Goal: Information Seeking & Learning: Find specific fact

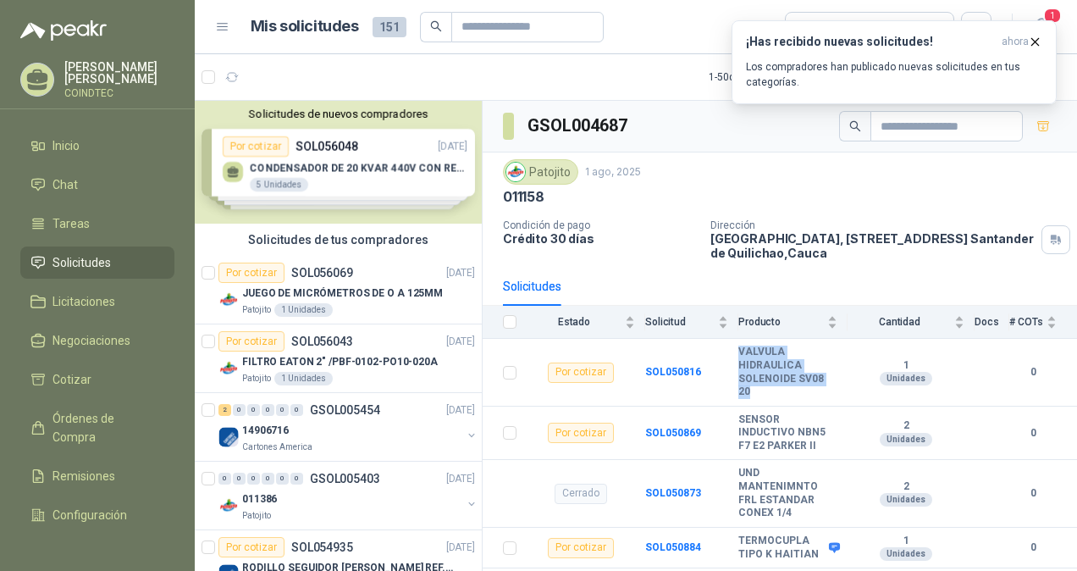
scroll to position [2371, 0]
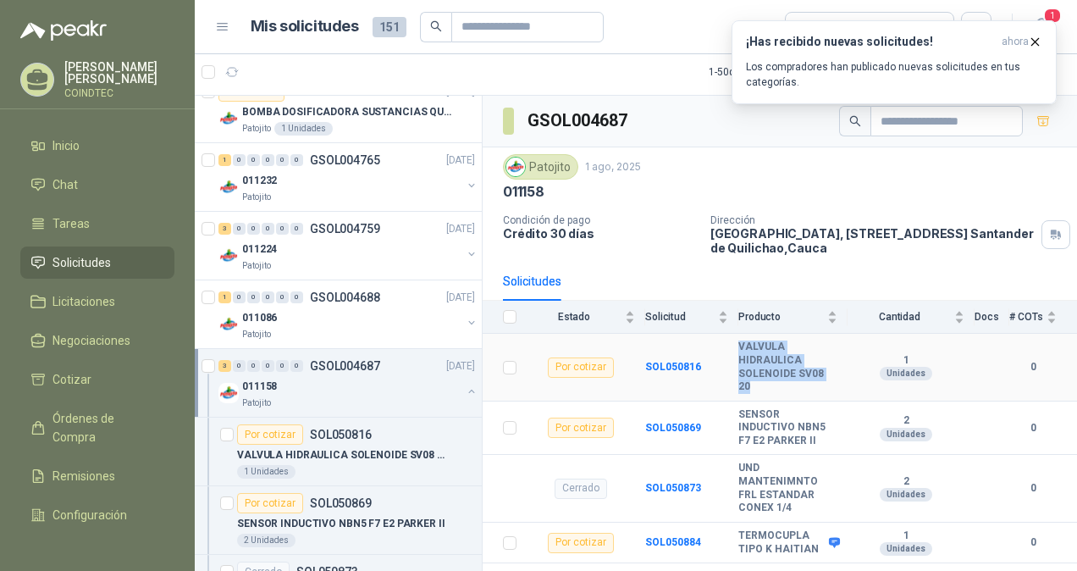
click at [755, 354] on b "VALVULA HIDRAULICA SOLENOIDE SV08 20" at bounding box center [787, 366] width 99 height 53
click at [857, 356] on b "1" at bounding box center [906, 361] width 117 height 14
click at [666, 361] on b "SOL050816" at bounding box center [673, 367] width 56 height 12
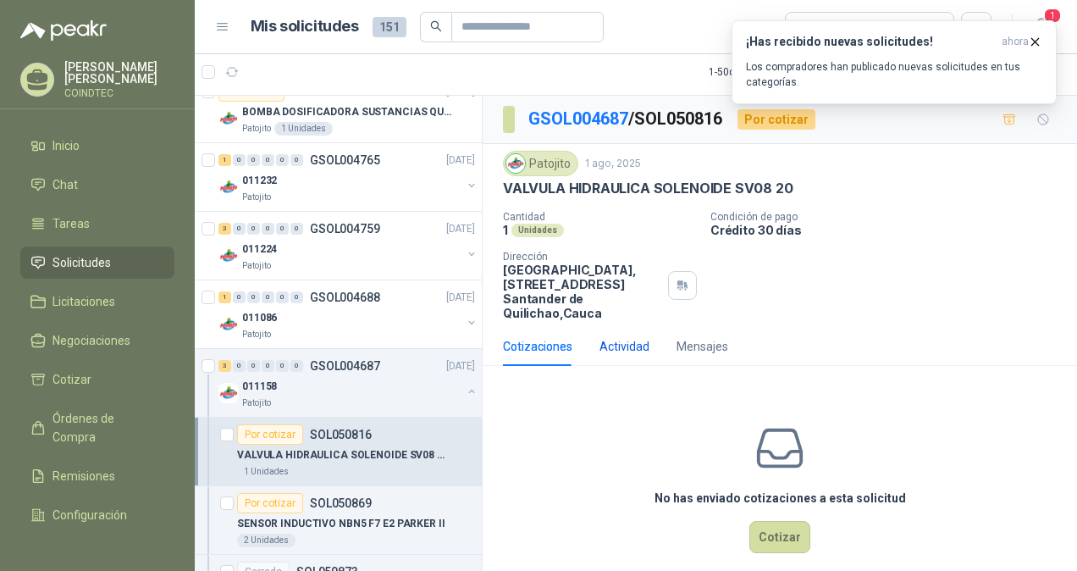
drag, startPoint x: 604, startPoint y: 340, endPoint x: 635, endPoint y: 340, distance: 31.3
click at [605, 340] on div "Actividad" at bounding box center [625, 346] width 50 height 19
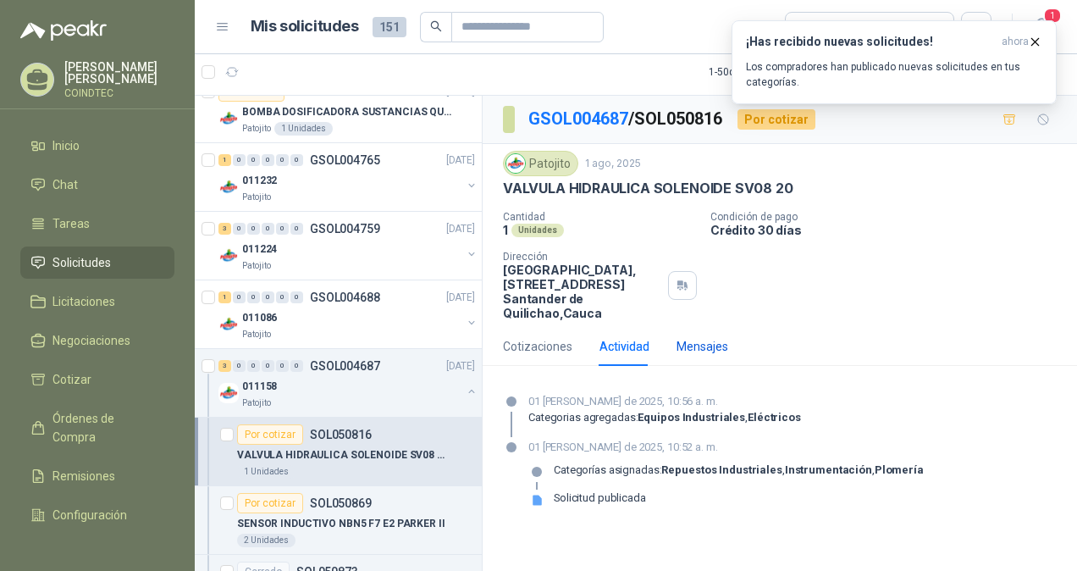
click at [712, 349] on div "Mensajes" at bounding box center [703, 346] width 52 height 19
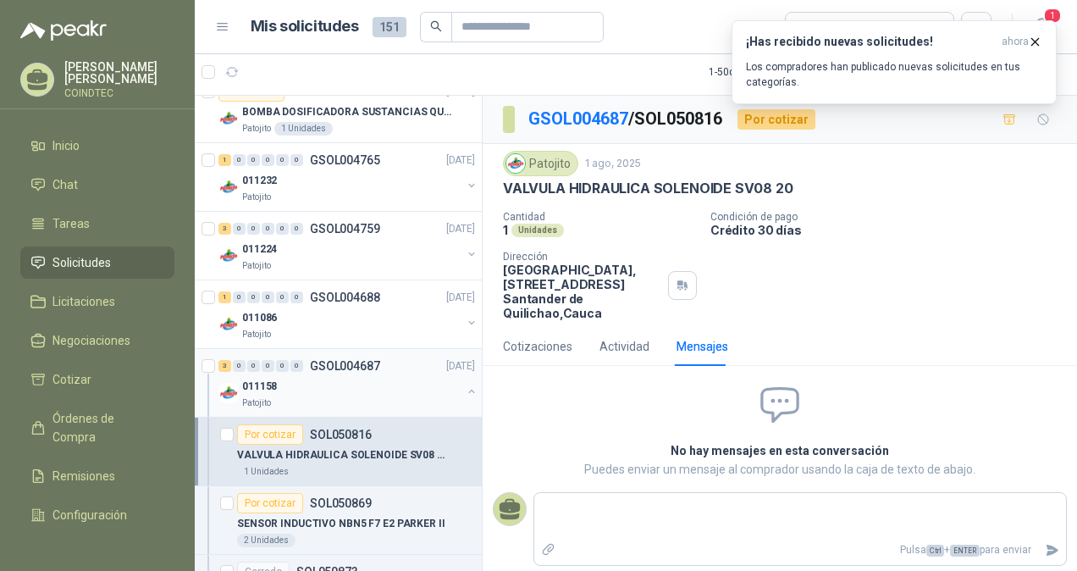
click at [357, 376] on div "011158" at bounding box center [351, 386] width 219 height 20
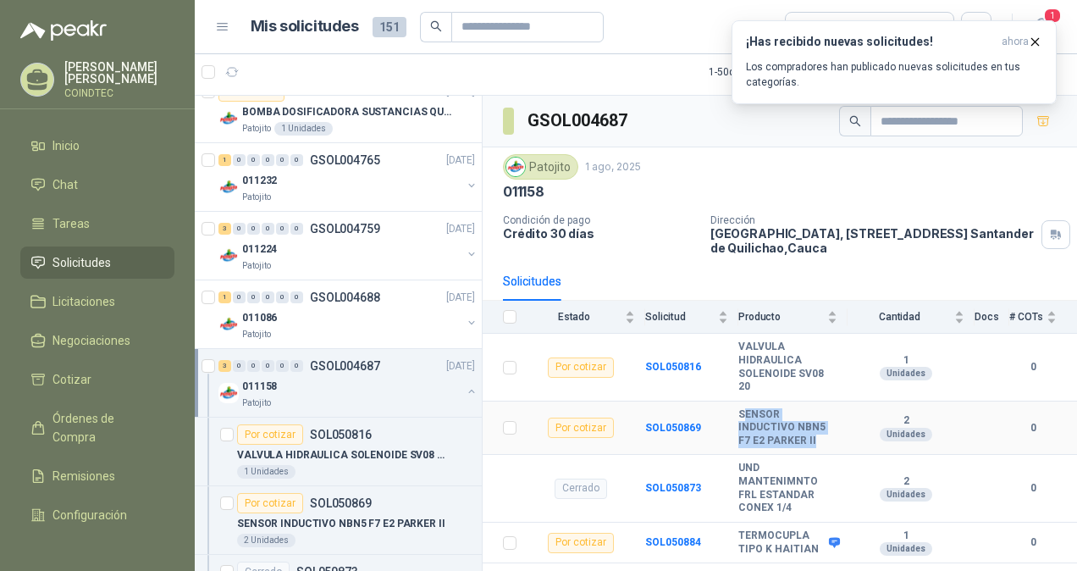
drag, startPoint x: 767, startPoint y: 400, endPoint x: 785, endPoint y: 420, distance: 27.0
click at [785, 420] on b "SENSOR INDUCTIVO NBN5 F7 E2 PARKER II" at bounding box center [787, 428] width 99 height 40
drag, startPoint x: 785, startPoint y: 420, endPoint x: 723, endPoint y: 389, distance: 69.3
click at [721, 401] on td "SOL050869" at bounding box center [691, 428] width 93 height 54
drag, startPoint x: 732, startPoint y: 393, endPoint x: 773, endPoint y: 425, distance: 52.5
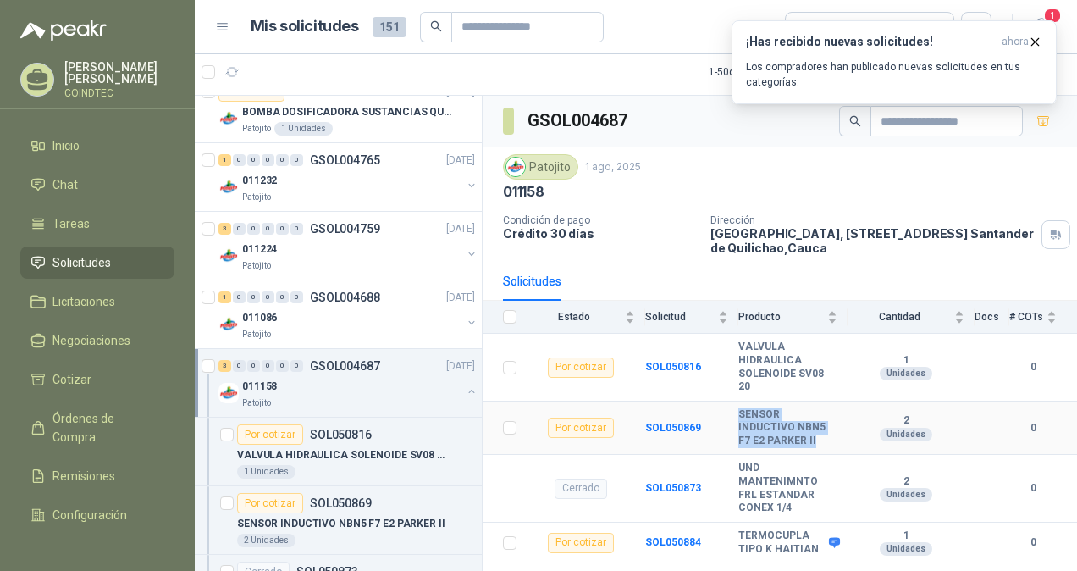
click at [773, 425] on tr "Por cotizar SOL050869 SENSOR INDUCTIVO NBN5 F7 E2 PARKER II 2 Unidades 0" at bounding box center [780, 428] width 595 height 54
copy tr "SENSOR INDUCTIVO NBN5 F7 E2 PARKER II"
click at [654, 422] on b "SOL050869" at bounding box center [673, 428] width 56 height 12
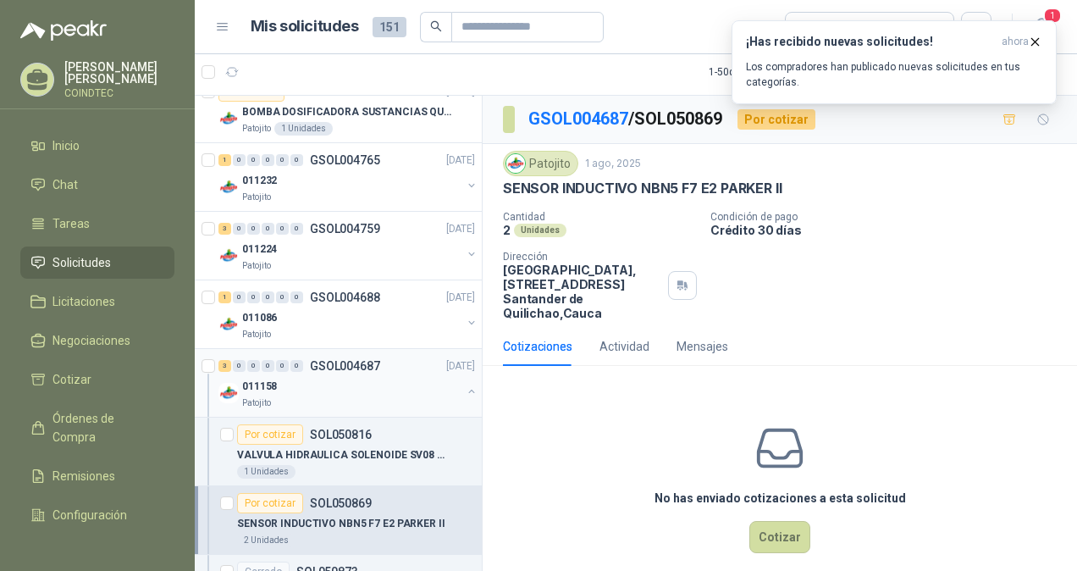
click at [329, 376] on div "011158" at bounding box center [351, 386] width 219 height 20
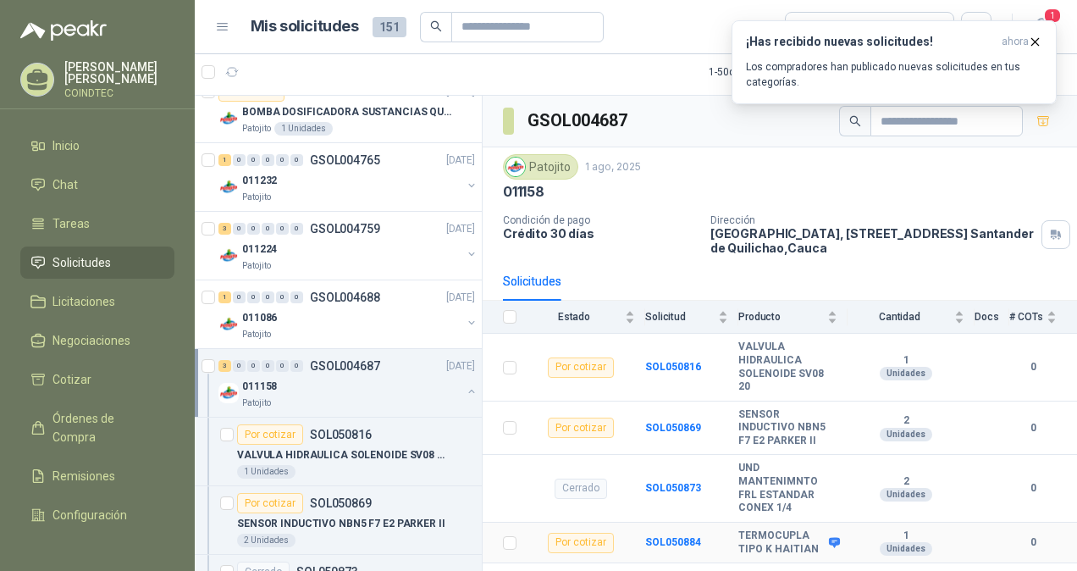
click at [652, 523] on td "SOL050884" at bounding box center [691, 543] width 93 height 41
click at [652, 536] on b "SOL050884" at bounding box center [673, 542] width 56 height 12
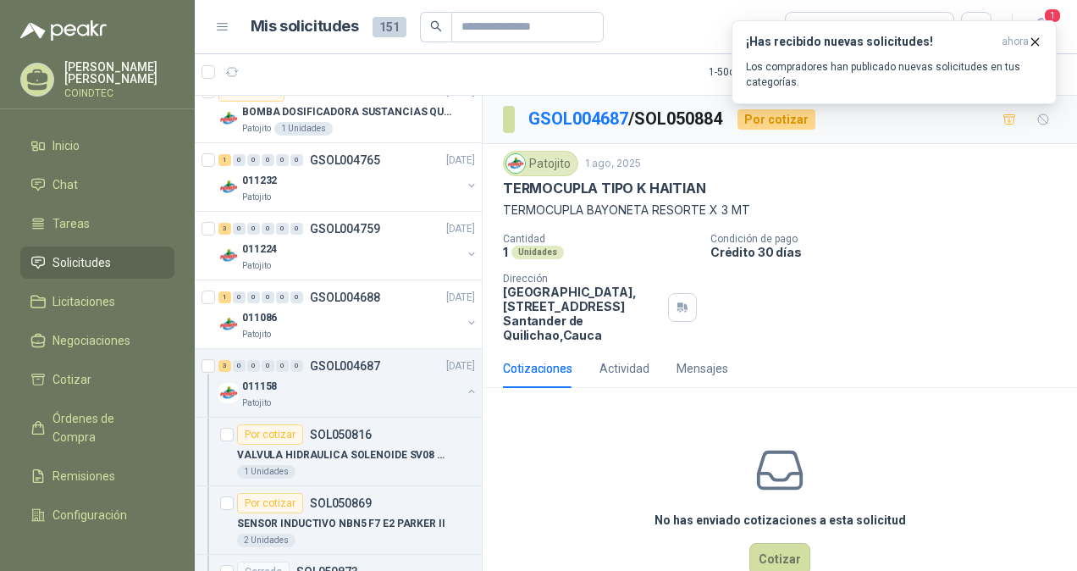
click at [597, 362] on div "Cotizaciones Actividad Mensajes" at bounding box center [615, 368] width 225 height 39
click at [639, 364] on div "Actividad" at bounding box center [625, 368] width 50 height 19
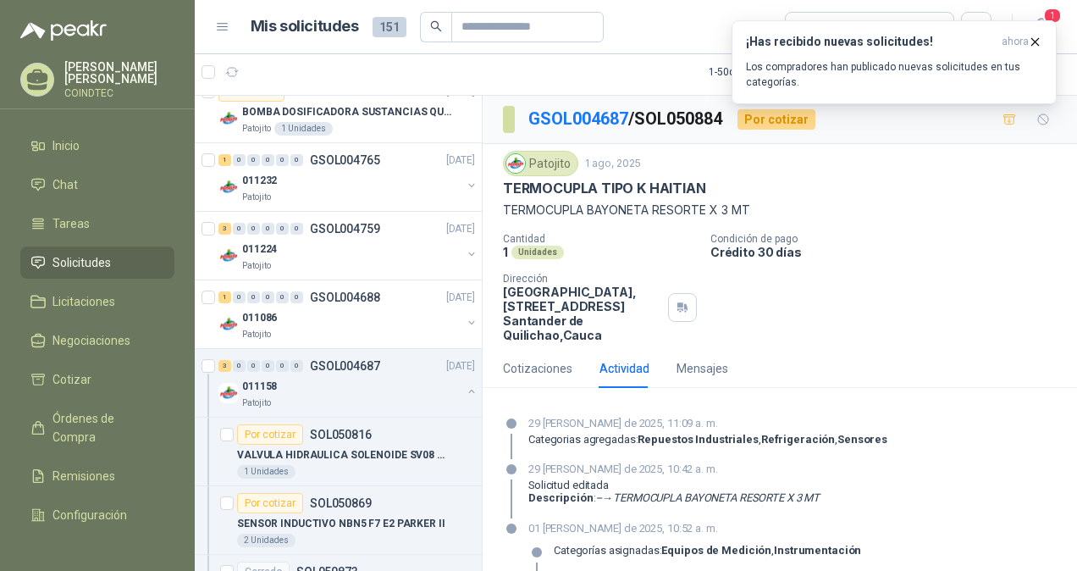
scroll to position [43, 0]
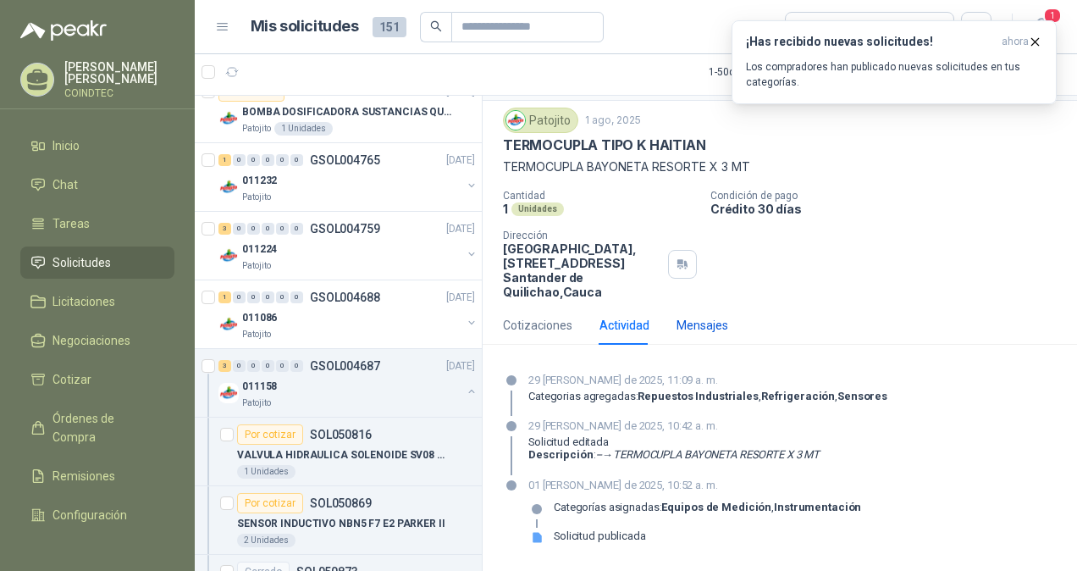
click at [693, 316] on div "Mensajes" at bounding box center [703, 325] width 52 height 19
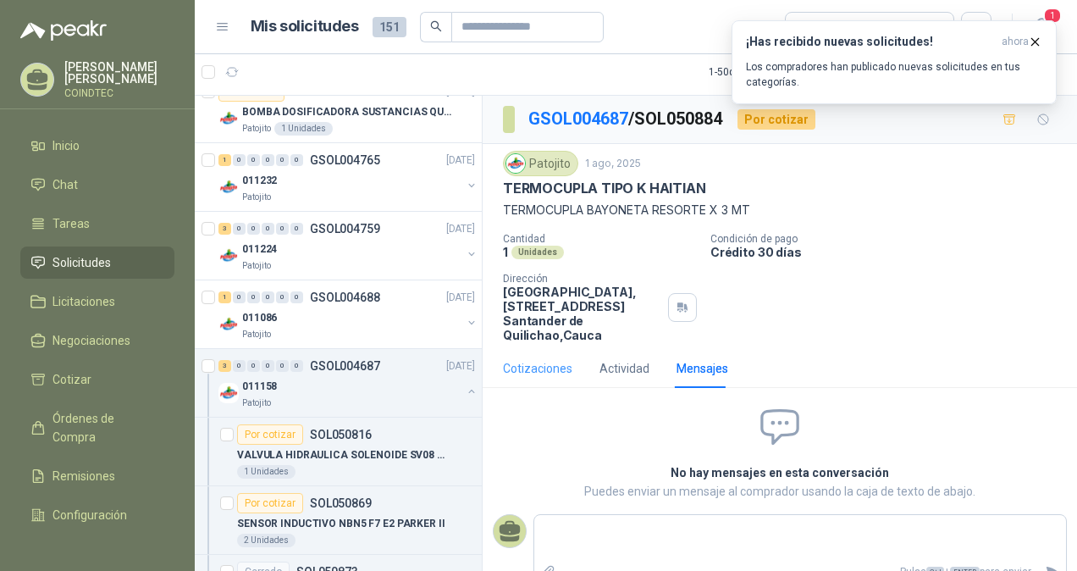
click at [540, 356] on div "Cotizaciones" at bounding box center [537, 368] width 69 height 39
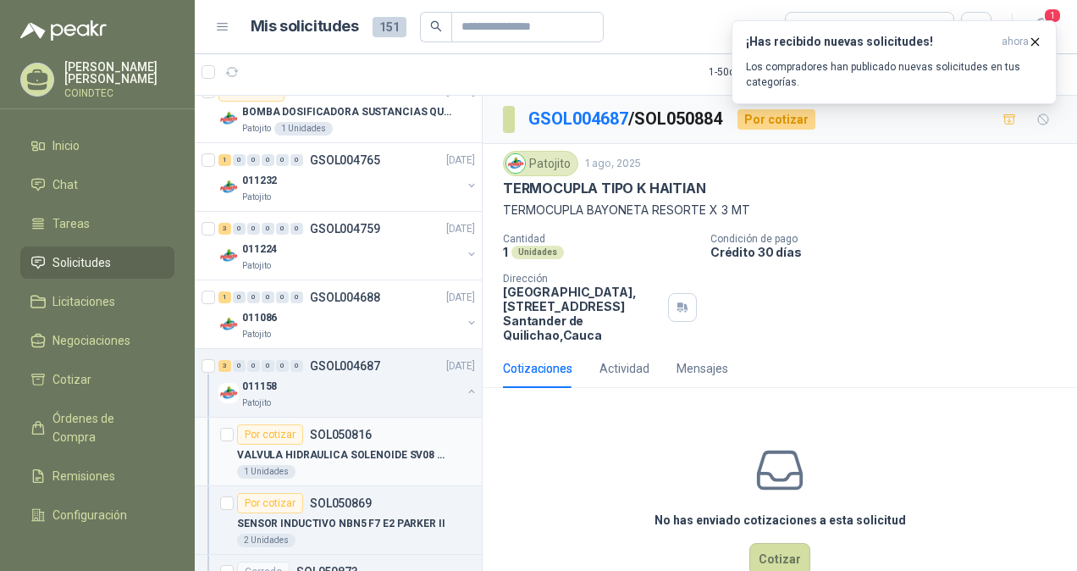
click at [368, 447] on p "VALVULA HIDRAULICA SOLENOIDE SV08 20" at bounding box center [342, 455] width 211 height 16
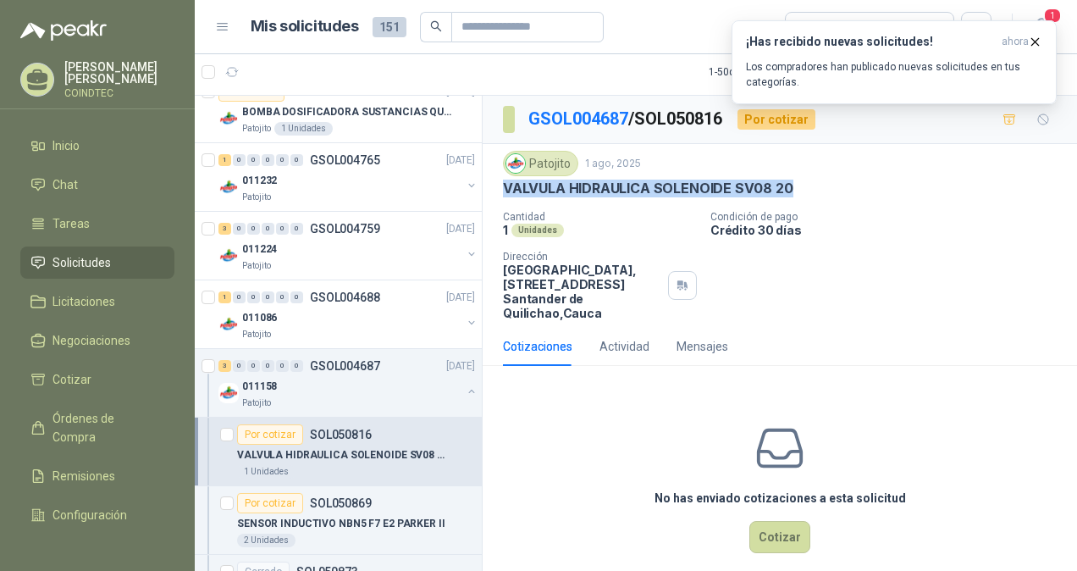
drag, startPoint x: 506, startPoint y: 189, endPoint x: 790, endPoint y: 180, distance: 284.7
click at [790, 180] on div "VALVULA HIDRAULICA SOLENOIDE SV08 20" at bounding box center [780, 189] width 554 height 18
copy p "VALVULA HIDRAULICA SOLENOIDE SV08 20"
